Goal: Find specific page/section

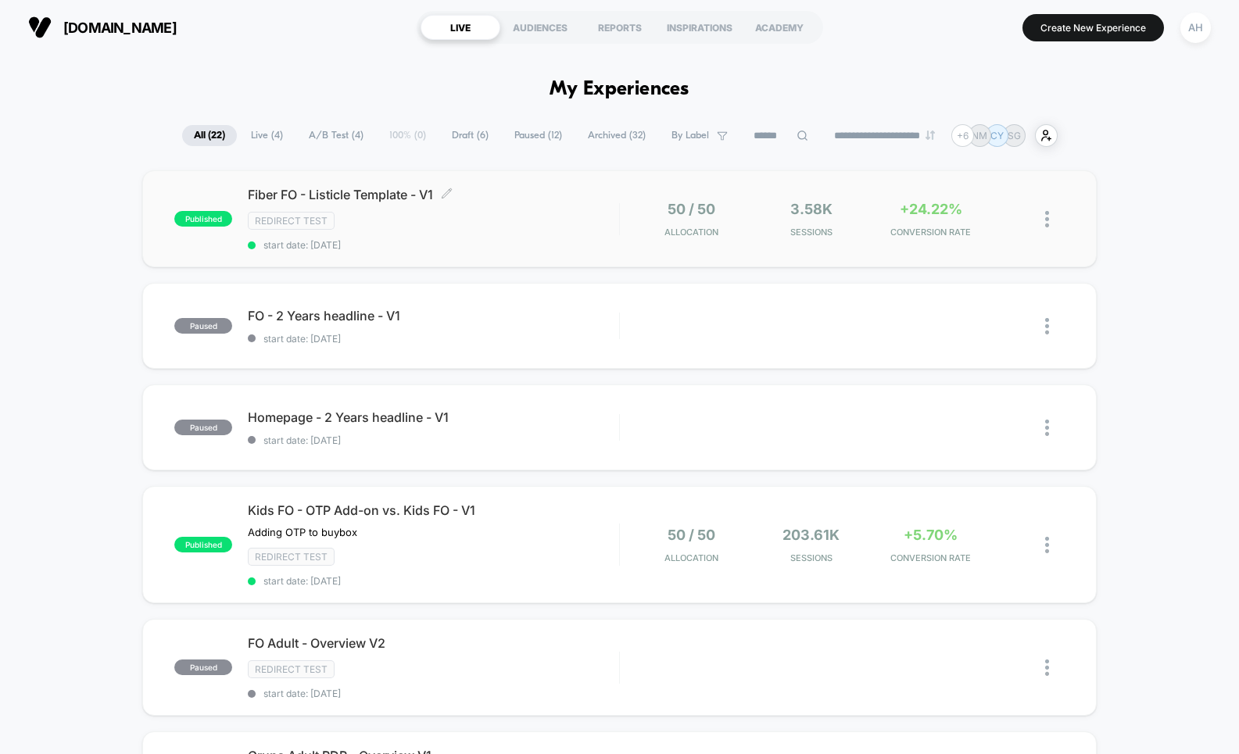
click at [561, 213] on div "Redirect Test" at bounding box center [433, 221] width 370 height 18
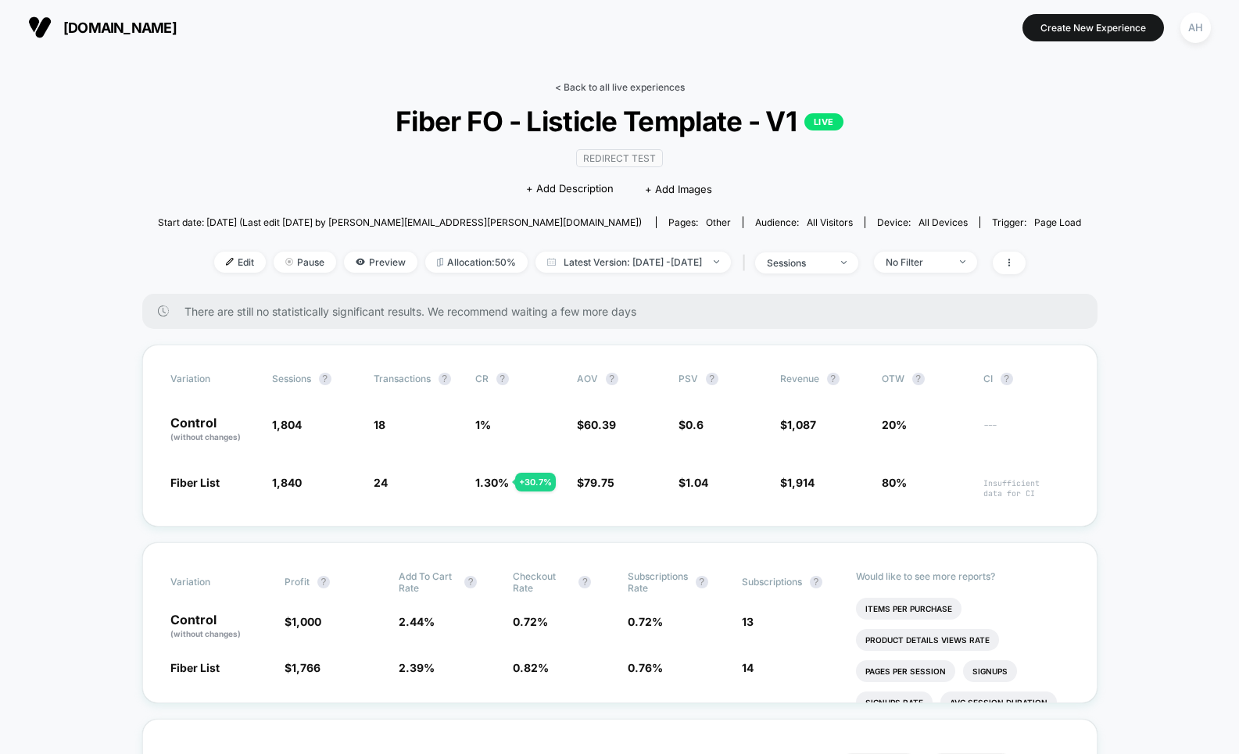
click at [591, 88] on link "< Back to all live experiences" at bounding box center [620, 87] width 130 height 12
